Goal: Task Accomplishment & Management: Manage account settings

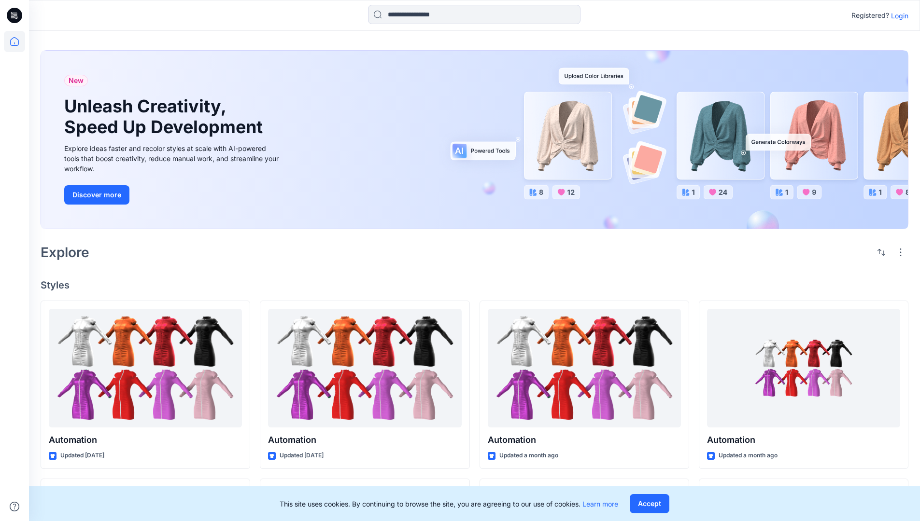
click at [897, 15] on p "Login" at bounding box center [899, 16] width 17 height 10
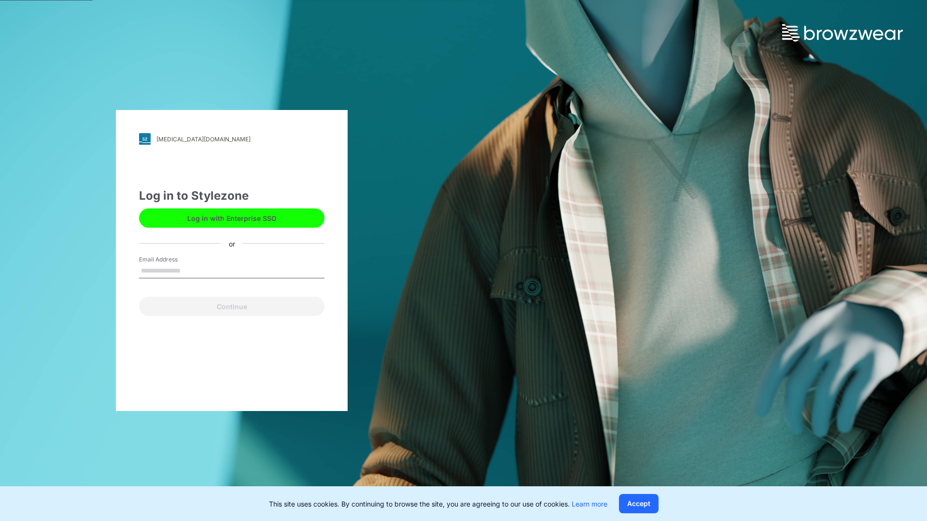
click at [191, 270] on input "Email Address" at bounding box center [231, 271] width 185 height 14
type input "**********"
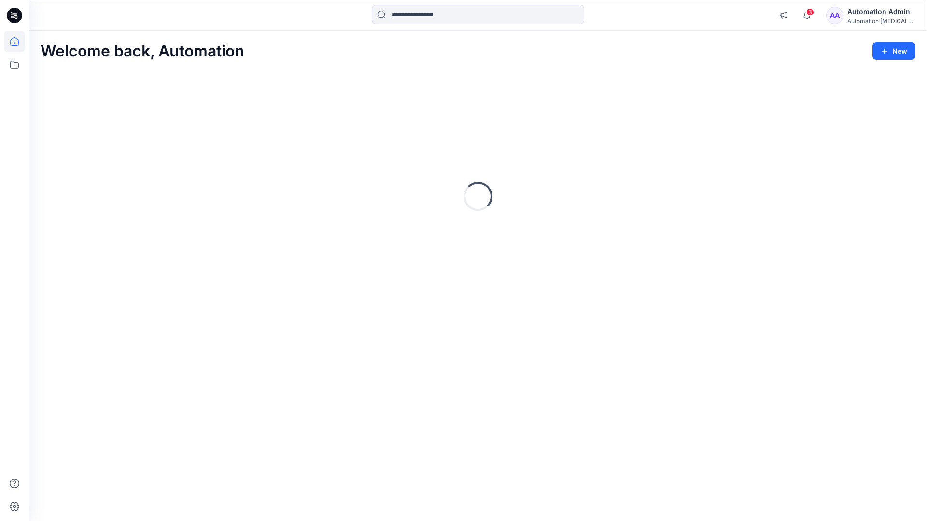
click at [18, 42] on icon at bounding box center [14, 41] width 9 height 9
